Goal: Information Seeking & Learning: Learn about a topic

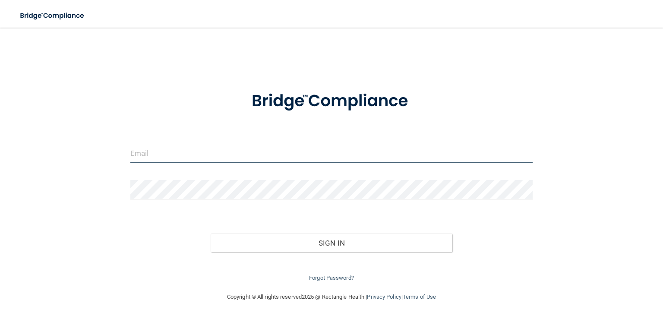
click at [185, 149] on input "email" at bounding box center [331, 153] width 402 height 19
type input "[EMAIL_ADDRESS][DOMAIN_NAME]"
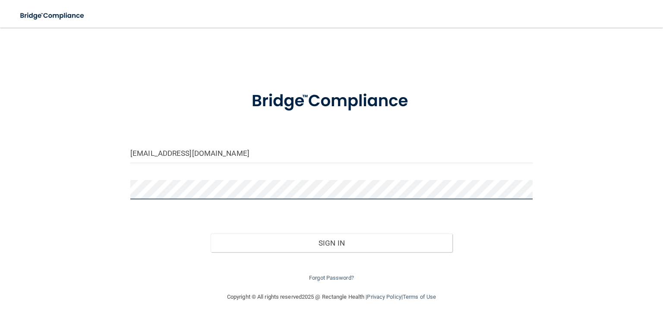
click at [211, 234] on button "Sign In" at bounding box center [331, 243] width 241 height 19
click at [83, 187] on div "[EMAIL_ADDRESS][DOMAIN_NAME] Invalid email/password. You don't have permission …" at bounding box center [331, 159] width 628 height 247
click at [211, 234] on button "Sign In" at bounding box center [331, 243] width 241 height 19
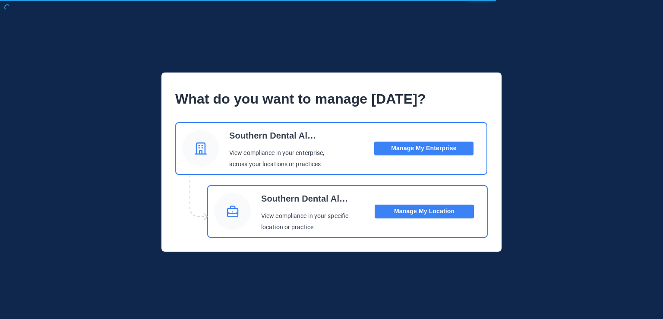
click at [425, 150] on button "Manage My Enterprise" at bounding box center [423, 149] width 99 height 14
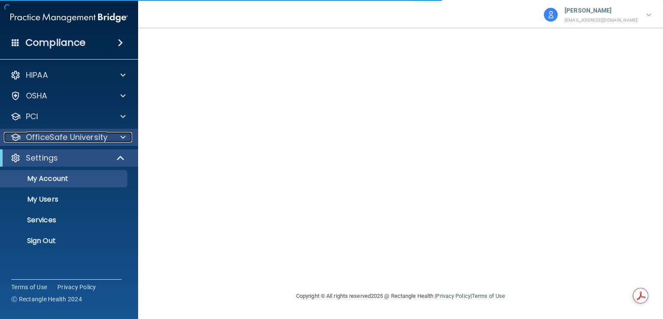
click at [123, 135] on span at bounding box center [122, 137] width 5 height 10
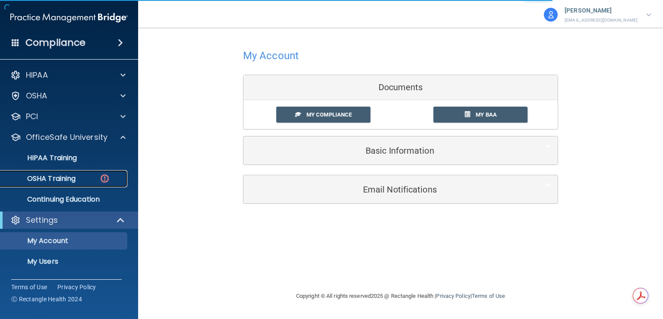
click at [71, 178] on p "OSHA Training" at bounding box center [41, 178] width 70 height 9
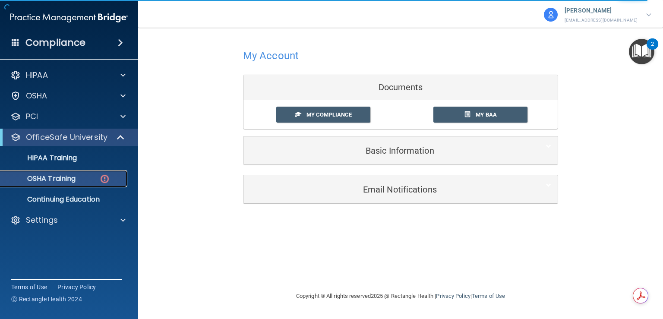
click at [71, 178] on p "OSHA Training" at bounding box center [41, 178] width 70 height 9
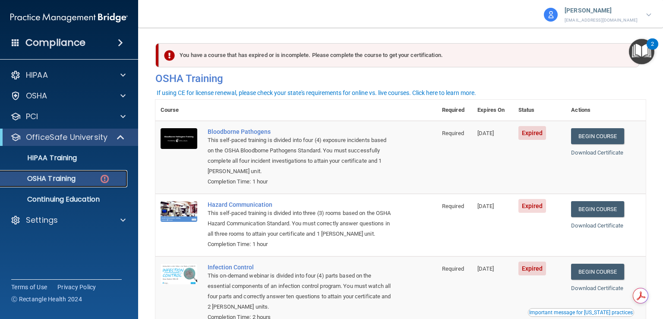
scroll to position [43, 0]
